Goal: Task Accomplishment & Management: Use online tool/utility

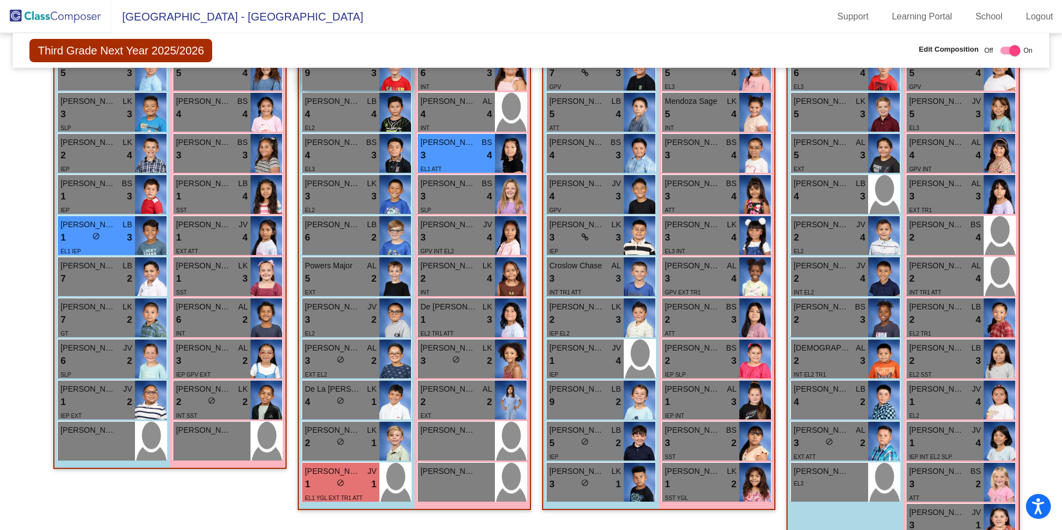
scroll to position [424, 0]
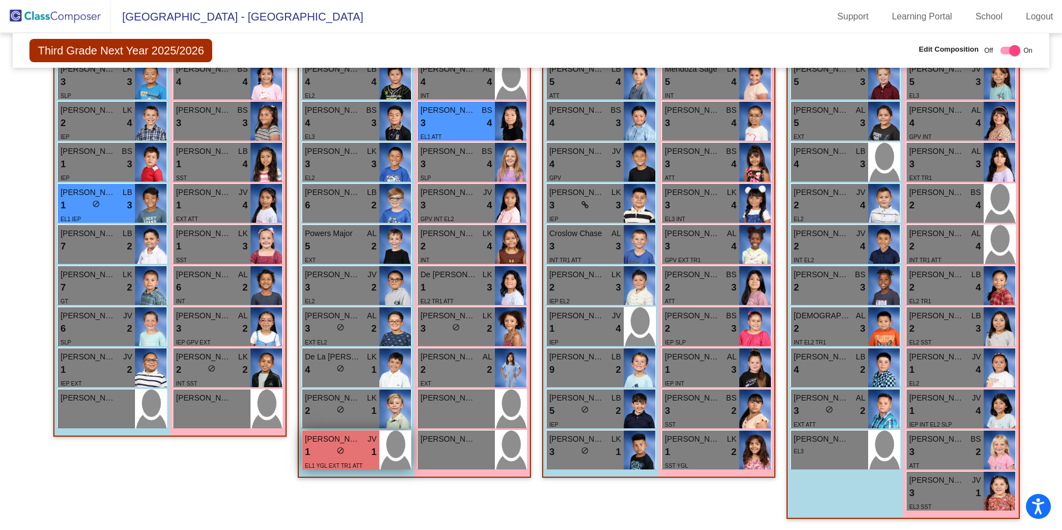
click at [330, 448] on div "1 lock do_not_disturb_alt 1" at bounding box center [341, 452] width 72 height 14
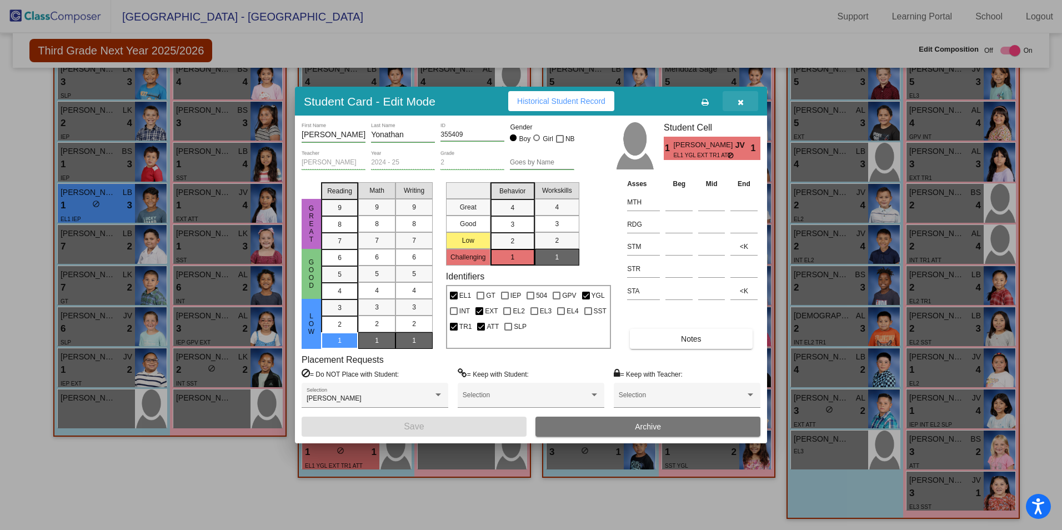
click at [740, 104] on icon "button" at bounding box center [741, 102] width 6 height 8
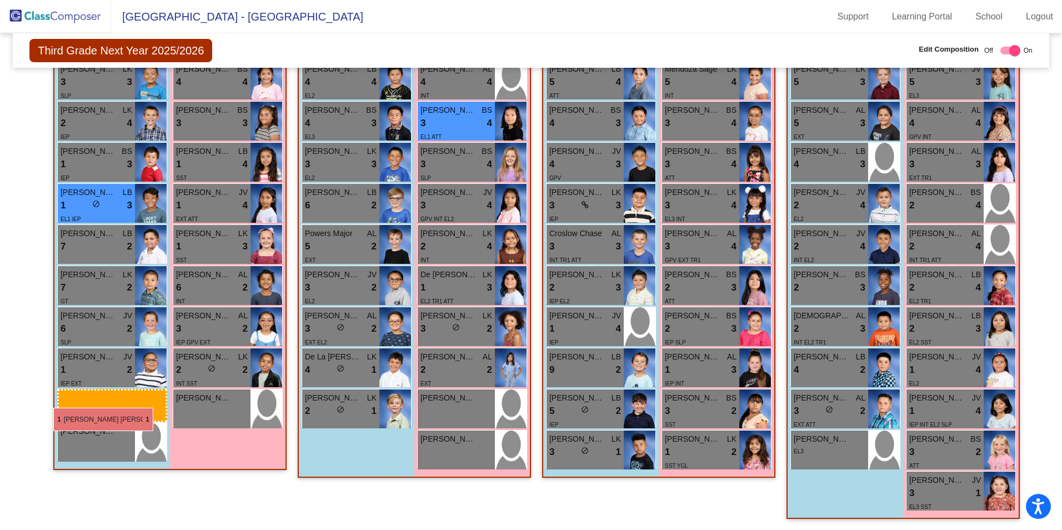
drag, startPoint x: 351, startPoint y: 450, endPoint x: 52, endPoint y: 406, distance: 301.5
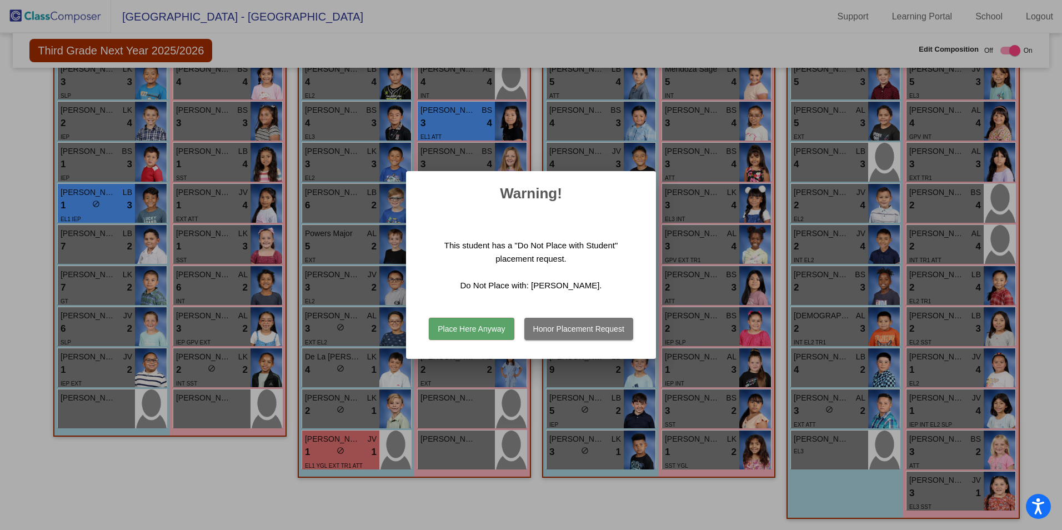
click at [490, 328] on button "Place Here Anyway" at bounding box center [471, 329] width 85 height 22
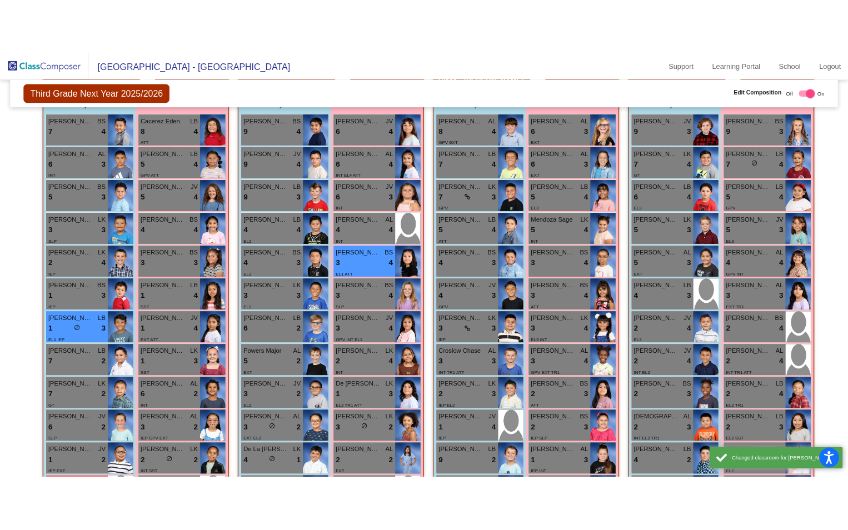
scroll to position [202, 0]
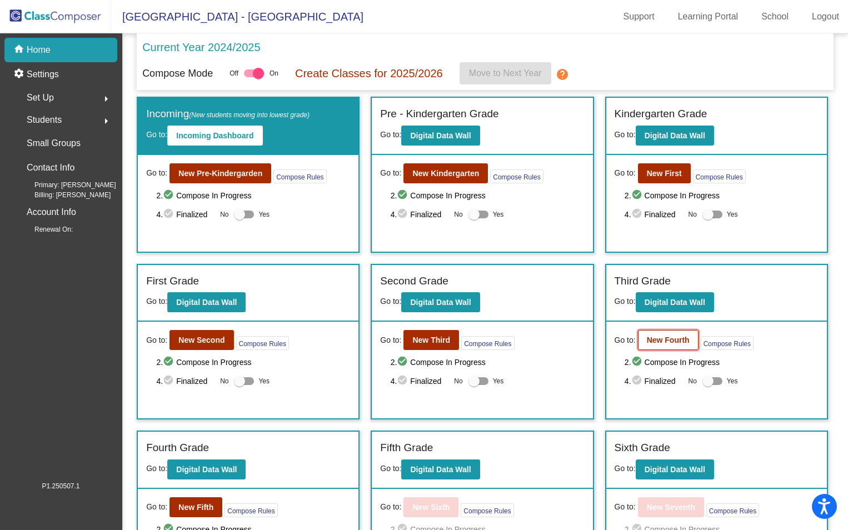
click at [662, 342] on b "New Fourth" at bounding box center [668, 340] width 43 height 9
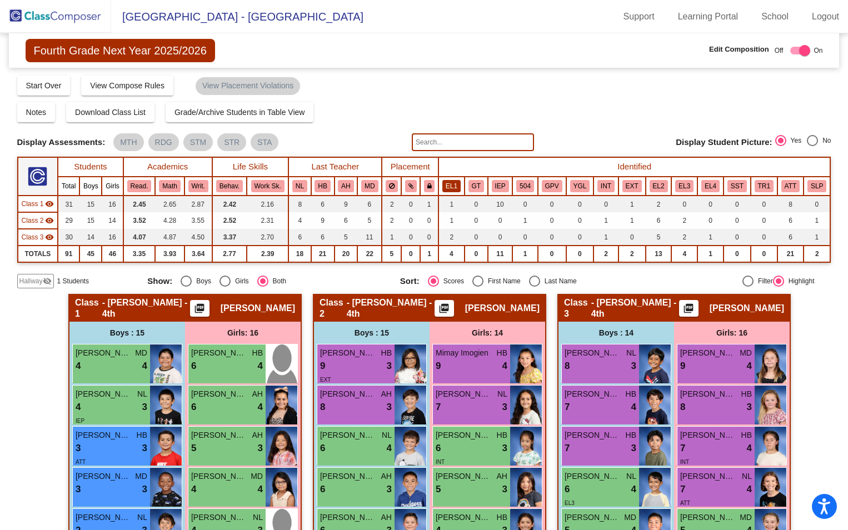
click at [451, 185] on button "EL1" at bounding box center [451, 186] width 18 height 12
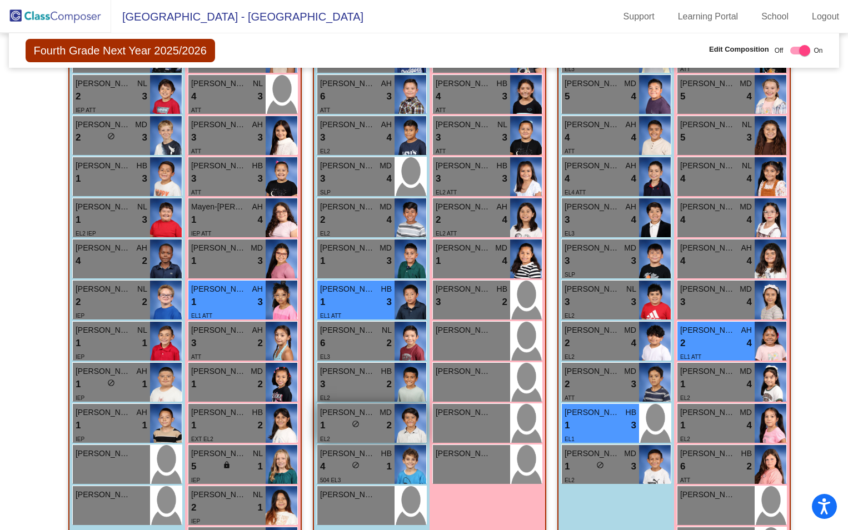
scroll to position [490, 0]
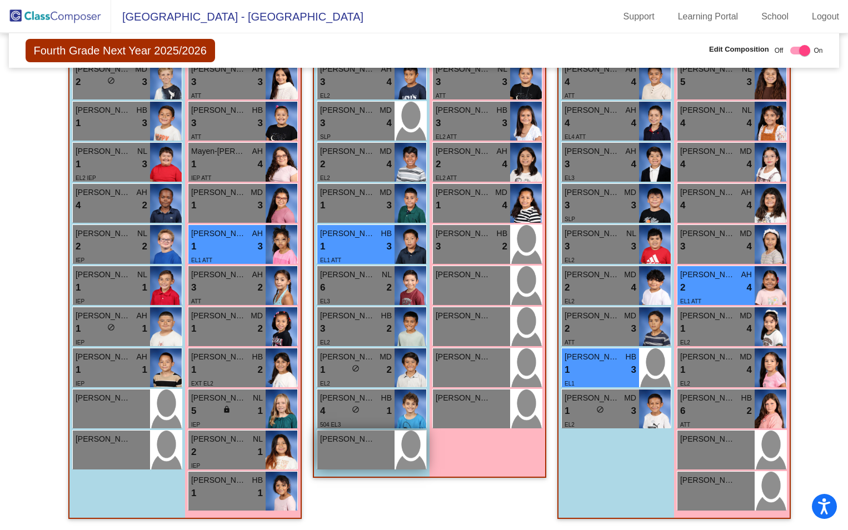
click at [364, 442] on span "[PERSON_NAME]" at bounding box center [348, 439] width 56 height 12
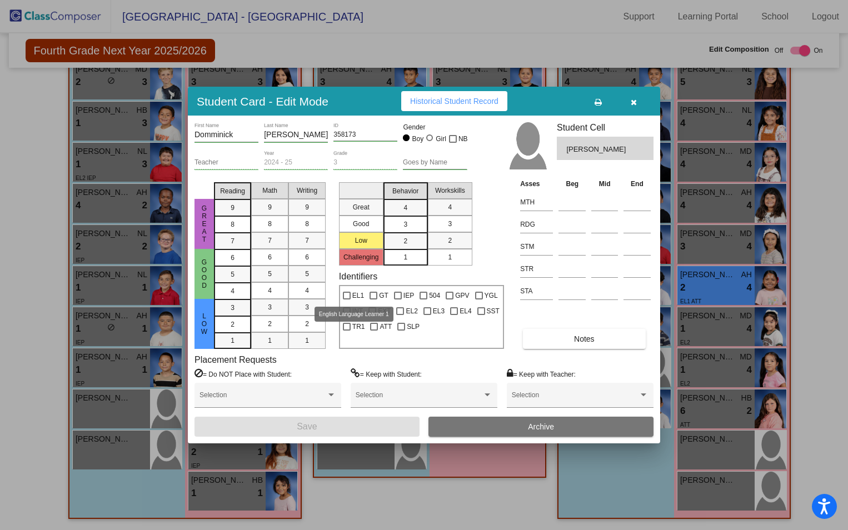
click at [347, 295] on div at bounding box center [347, 296] width 8 height 8
click at [347, 300] on input "EL1" at bounding box center [346, 300] width 1 height 1
checkbox input "true"
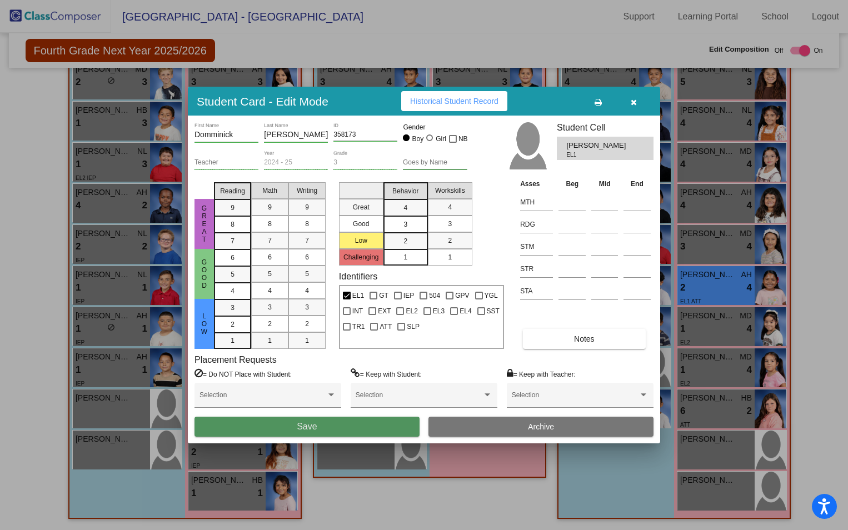
click at [356, 424] on button "Save" at bounding box center [306, 427] width 225 height 20
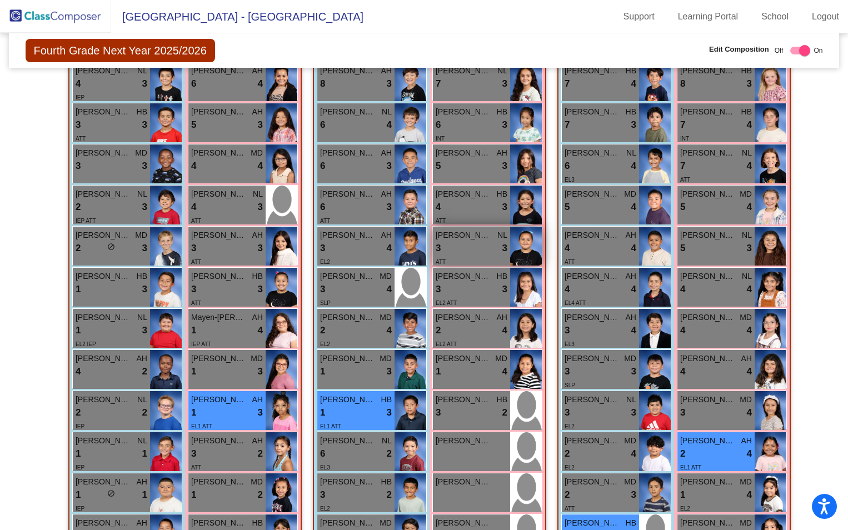
scroll to position [45, 0]
